Goal: Information Seeking & Learning: Obtain resource

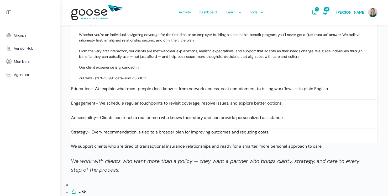
scroll to position [1017, 0]
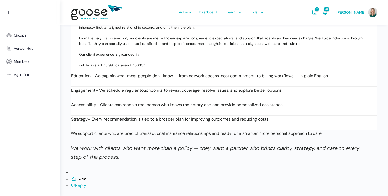
scroll to position [951, 0]
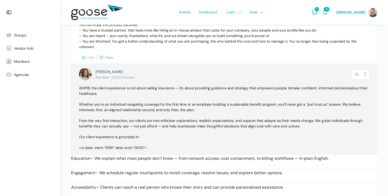
click at [107, 135] on p "Our client experience is grounded in:" at bounding box center [224, 137] width 290 height 6
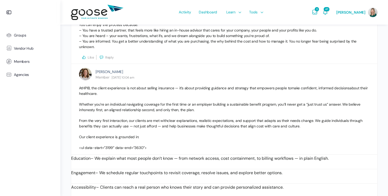
click at [113, 161] on li "Education – We explain what most people don’t know — from network access, cost …" at bounding box center [224, 161] width 306 height 15
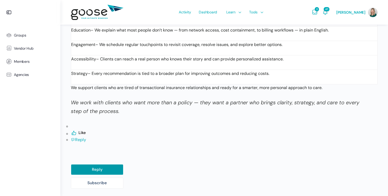
scroll to position [1112, 0]
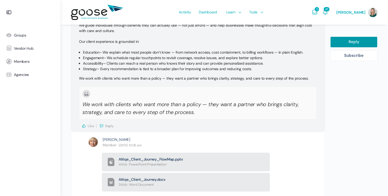
scroll to position [1124, 0]
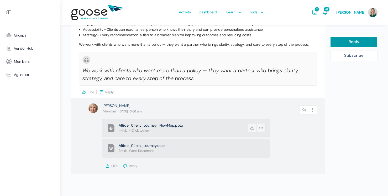
click at [160, 123] on span "Altiqe_Client_Journey_FlowMap.pptx" at bounding box center [183, 125] width 128 height 5
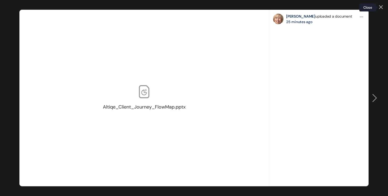
click at [380, 5] on div "Altiqe_Client_Journey_FlowMap.pptx Public All Members My Connections Only Me Op…" at bounding box center [194, 98] width 388 height 196
click at [380, 7] on icon at bounding box center [380, 7] width 3 height 3
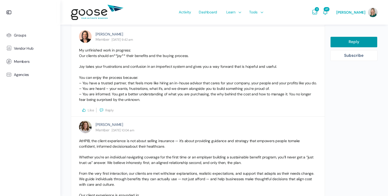
scroll to position [1124, 0]
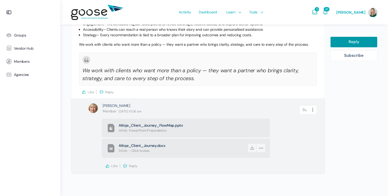
click at [140, 143] on span "Altiqe_Client_Journey.docx" at bounding box center [183, 145] width 128 height 5
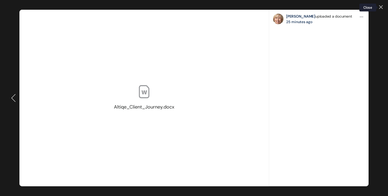
click at [380, 6] on link at bounding box center [381, 7] width 4 height 4
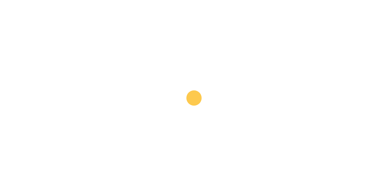
scroll to position [165, 0]
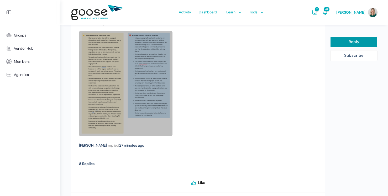
scroll to position [253, 0]
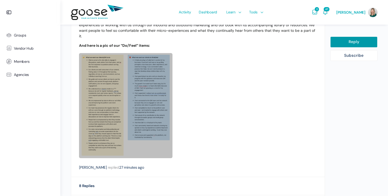
click at [130, 108] on link at bounding box center [125, 105] width 93 height 105
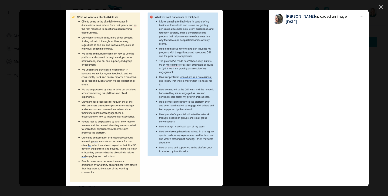
click at [382, 8] on div "Public All Members My Connections Only Me Options Download Download [PERSON_NAM…" at bounding box center [194, 98] width 388 height 196
click at [382, 8] on icon at bounding box center [381, 7] width 4 height 4
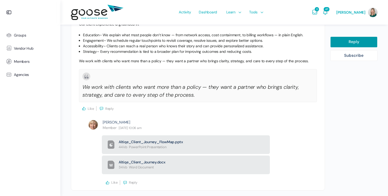
scroll to position [993, 0]
